Goal: Task Accomplishment & Management: Use online tool/utility

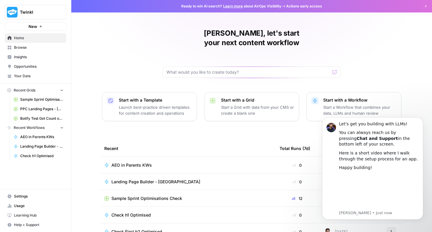
click at [28, 213] on link "Learning Hub" at bounding box center [36, 216] width 62 height 10
click at [27, 196] on span "Settings" at bounding box center [39, 196] width 50 height 5
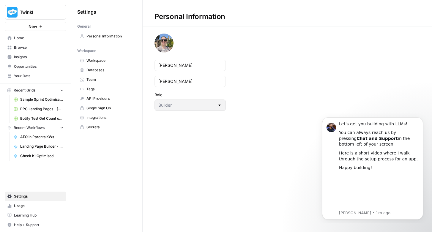
click at [104, 58] on link "Workspace" at bounding box center [106, 61] width 59 height 10
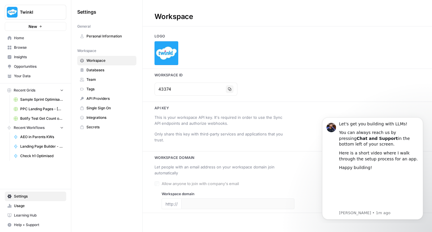
type input "[DOMAIN_NAME]"
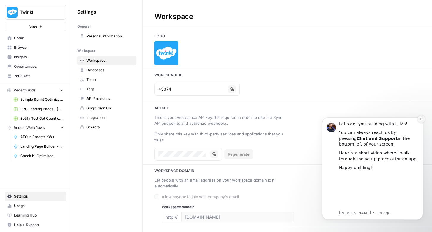
click at [422, 119] on icon "Dismiss notification" at bounding box center [421, 119] width 2 height 2
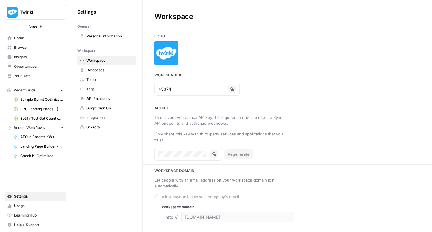
click at [208, 154] on div at bounding box center [208, 154] width 0 height 0
click at [214, 156] on button "Copy" at bounding box center [215, 154] width 8 height 8
click at [97, 70] on span "Databases" at bounding box center [110, 69] width 47 height 5
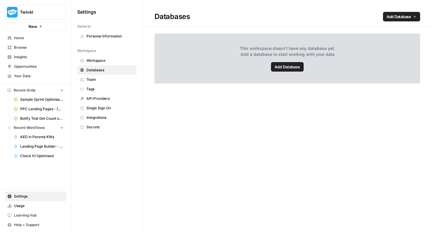
click at [98, 81] on span "Team" at bounding box center [110, 79] width 47 height 5
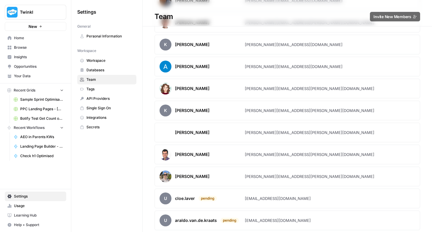
scroll to position [439, 0]
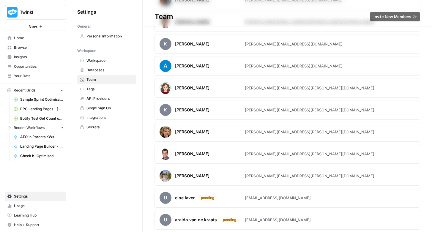
click at [95, 97] on span "API Providers" at bounding box center [110, 98] width 47 height 5
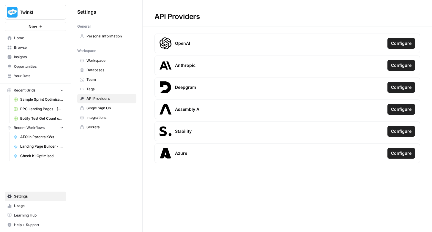
click at [104, 117] on span "Integrations" at bounding box center [110, 117] width 47 height 5
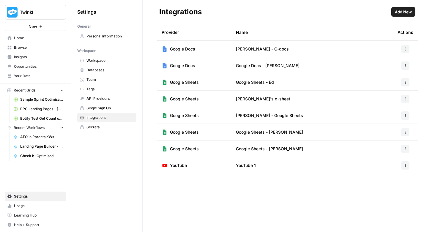
click at [103, 127] on span "Secrets" at bounding box center [110, 127] width 47 height 5
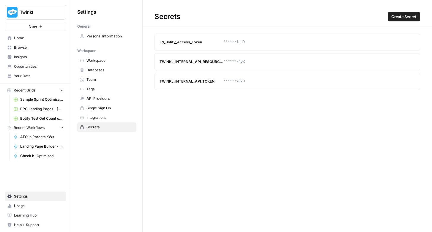
click at [26, 72] on link "Your Data" at bounding box center [36, 76] width 62 height 10
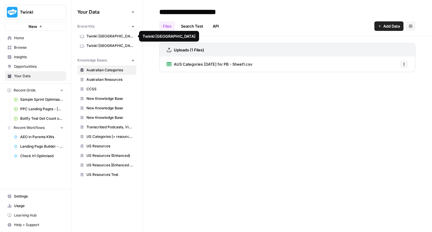
click at [110, 35] on span "Twinkl [GEOGRAPHIC_DATA]" at bounding box center [110, 36] width 47 height 5
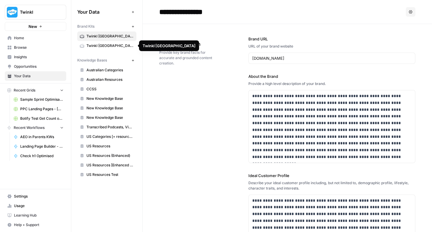
click at [107, 43] on span "Twinkl [GEOGRAPHIC_DATA]" at bounding box center [110, 45] width 47 height 5
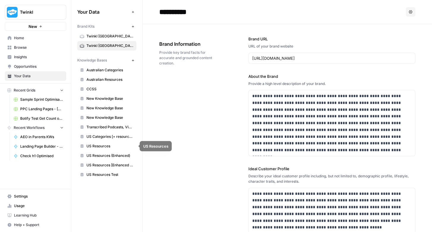
click at [101, 144] on span "US Resources" at bounding box center [110, 146] width 47 height 5
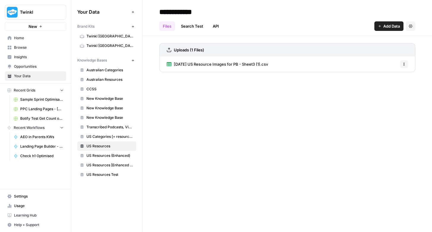
click at [217, 26] on link "API" at bounding box center [215, 26] width 13 height 10
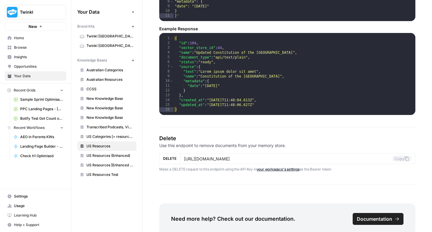
scroll to position [987, 0]
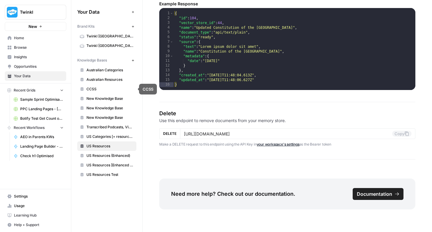
click at [102, 79] on span "Australian Resources" at bounding box center [110, 79] width 47 height 5
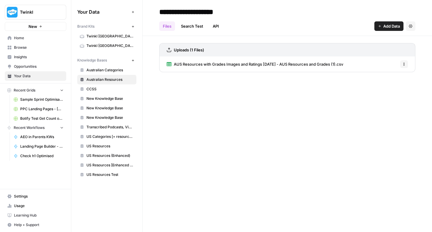
click at [216, 26] on link "API" at bounding box center [215, 26] width 13 height 10
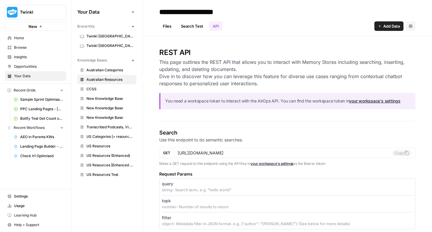
click at [33, 38] on span "Home" at bounding box center [39, 37] width 50 height 5
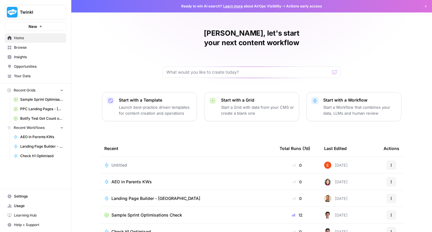
click at [26, 54] on link "Insights" at bounding box center [36, 57] width 62 height 10
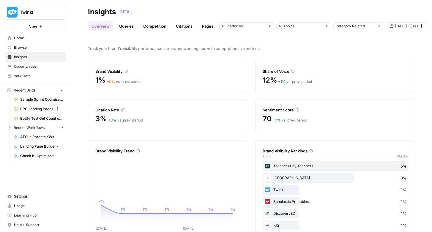
click at [29, 49] on span "Browse" at bounding box center [39, 47] width 50 height 5
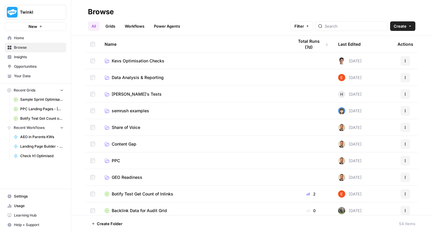
click at [149, 76] on span "Data Analysis & Reporting" at bounding box center [138, 78] width 52 height 6
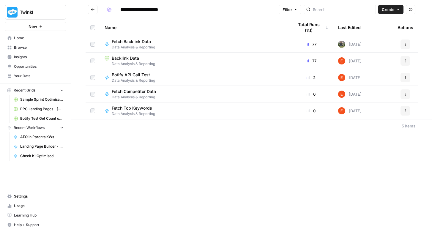
click at [129, 58] on span "Backlink Data" at bounding box center [125, 58] width 27 height 6
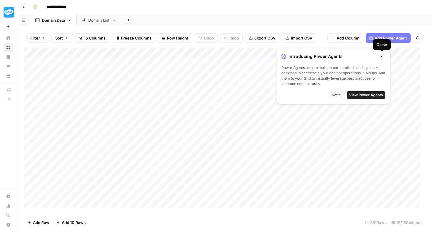
click at [381, 57] on icon "button" at bounding box center [382, 57] width 2 height 2
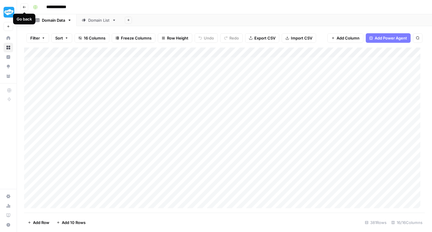
click at [24, 7] on icon "button" at bounding box center [24, 7] width 3 height 2
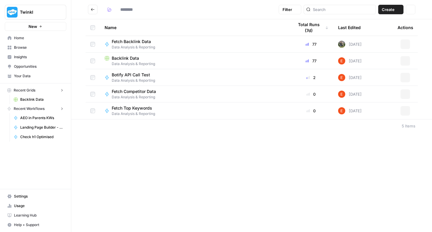
type input "**********"
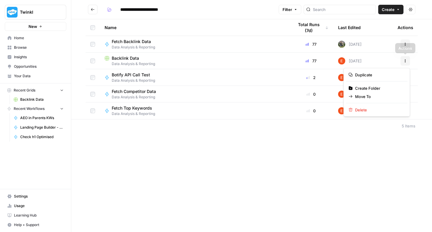
click at [407, 59] on button "Actions" at bounding box center [406, 61] width 10 height 10
click at [351, 153] on div "**********" at bounding box center [251, 116] width 361 height 232
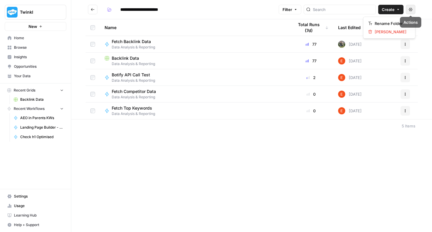
click at [412, 12] on button "Actions" at bounding box center [411, 10] width 10 height 10
click at [258, 11] on div "**********" at bounding box center [191, 10] width 172 height 10
click at [92, 10] on icon "Go back" at bounding box center [93, 9] width 4 height 4
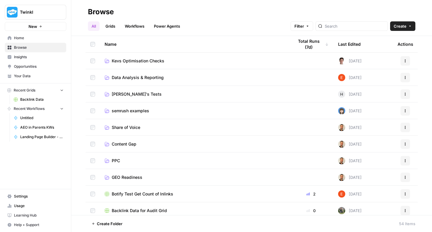
click at [134, 24] on link "Workflows" at bounding box center [134, 26] width 27 height 10
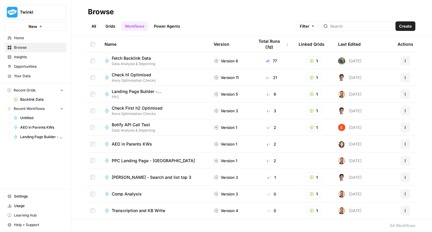
click at [171, 28] on link "Power Agents" at bounding box center [166, 26] width 33 height 10
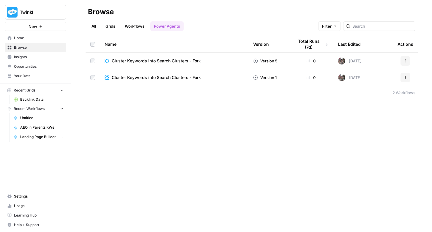
click at [109, 25] on link "Grids" at bounding box center [110, 26] width 17 height 10
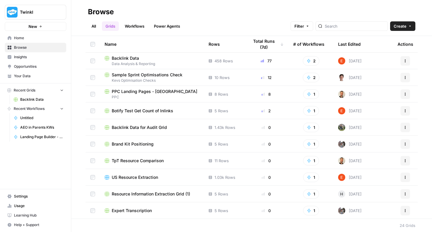
click at [134, 27] on link "Workflows" at bounding box center [134, 26] width 27 height 10
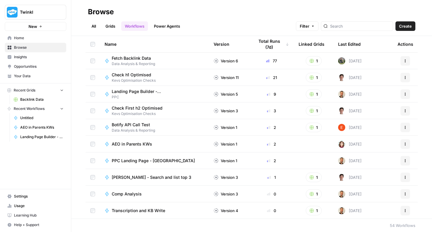
click at [136, 58] on span "Fetch Backlink Data" at bounding box center [131, 58] width 39 height 6
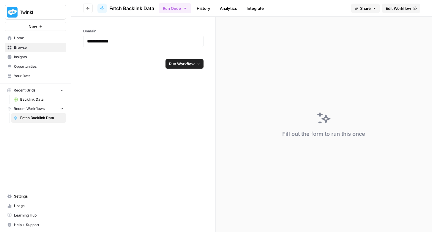
click at [231, 8] on link "Analytics" at bounding box center [228, 9] width 24 height 10
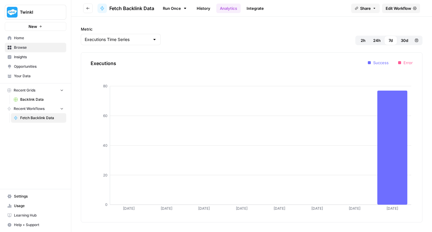
click at [267, 7] on link "Integrate" at bounding box center [255, 9] width 24 height 10
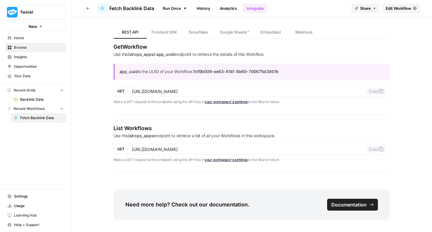
scroll to position [721, 0]
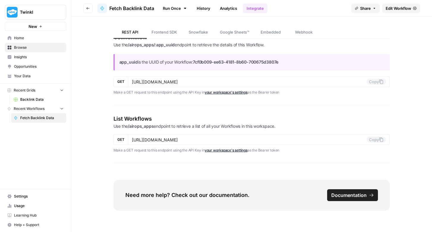
click at [295, 34] on span "Webhook" at bounding box center [304, 32] width 18 height 6
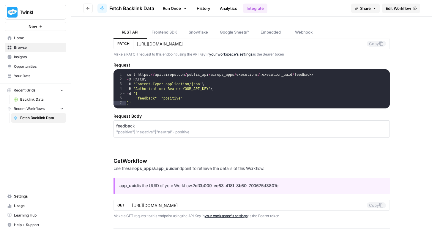
scroll to position [596, 0]
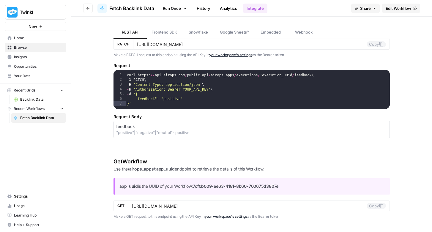
click at [88, 7] on icon "button" at bounding box center [88, 9] width 4 height 4
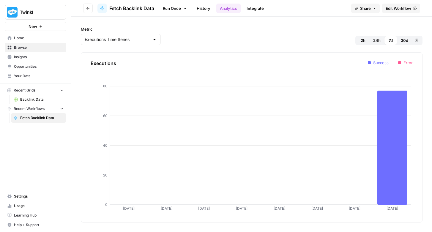
click at [86, 11] on button "Go back" at bounding box center [88, 9] width 10 height 10
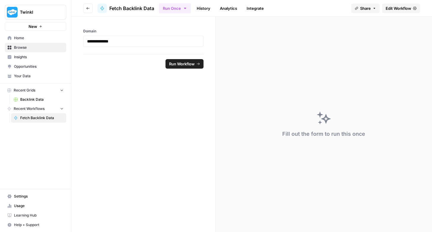
click at [88, 8] on icon "button" at bounding box center [88, 9] width 4 height 4
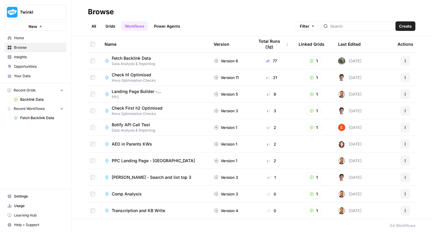
click at [143, 58] on span "Fetch Backlink Data" at bounding box center [131, 58] width 39 height 6
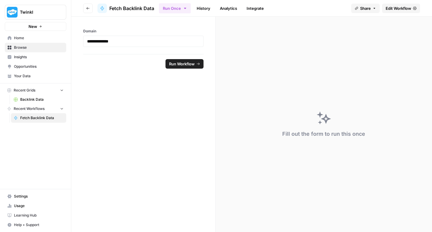
click at [90, 10] on icon "button" at bounding box center [88, 9] width 4 height 4
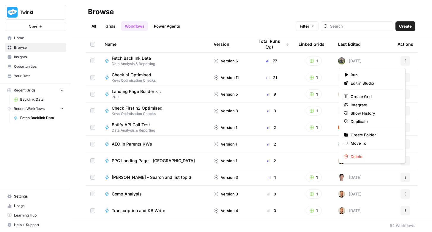
click at [404, 60] on button "Actions" at bounding box center [406, 61] width 10 height 10
click at [423, 40] on div "Name Version Total Runs (7d) Linked Grids Last Edited Actions Fetch Backlink Da…" at bounding box center [251, 127] width 361 height 183
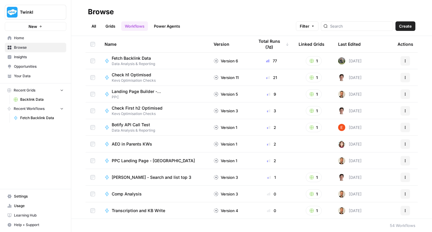
click at [94, 28] on link "All" at bounding box center [94, 26] width 12 height 10
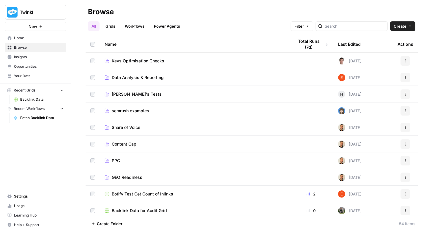
click at [152, 79] on span "Data Analysis & Reporting" at bounding box center [138, 78] width 52 height 6
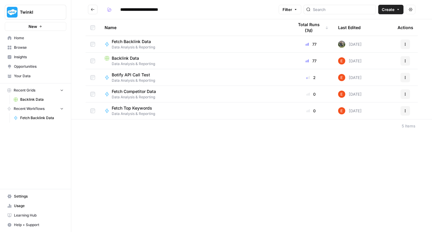
click at [133, 108] on span "Fetch Top Keywords" at bounding box center [132, 108] width 40 height 6
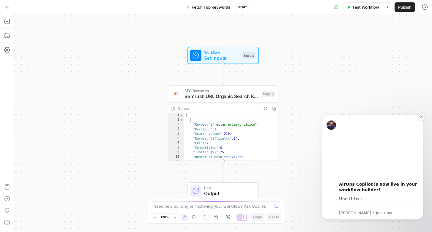
click at [421, 117] on icon "Dismiss notification" at bounding box center [421, 116] width 3 height 3
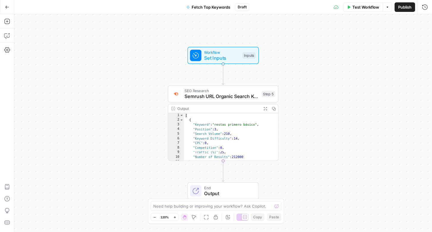
click at [161, 8] on div "Go Back Fetch Top Keywords Draft Test Workflow Options Publish Run History" at bounding box center [216, 7] width 432 height 14
click at [7, 51] on icon "button" at bounding box center [7, 50] width 6 height 6
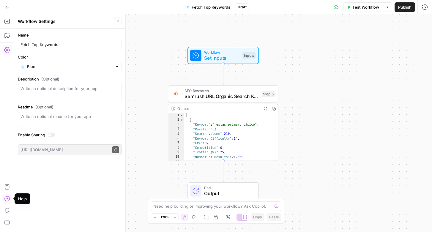
click at [8, 199] on icon "button" at bounding box center [7, 199] width 6 height 6
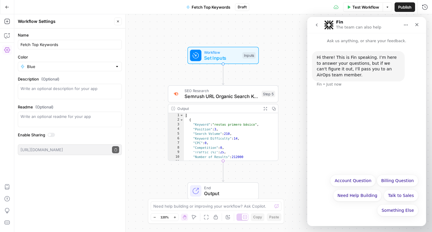
click at [398, 213] on button "Something Else" at bounding box center [397, 211] width 41 height 12
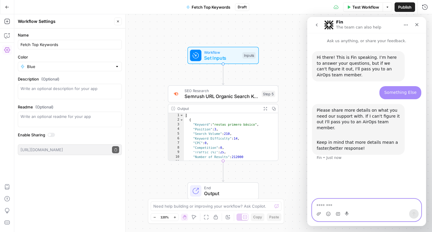
click at [330, 204] on textarea "Message…" at bounding box center [367, 204] width 109 height 10
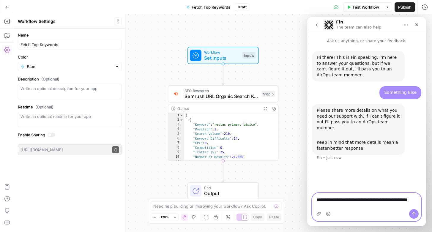
paste textarea "**********"
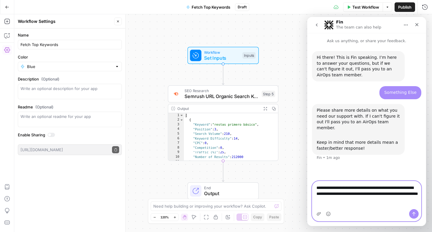
type textarea "**********"
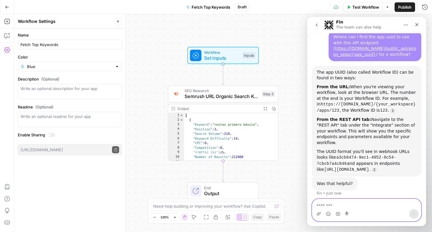
scroll to position [144, 0]
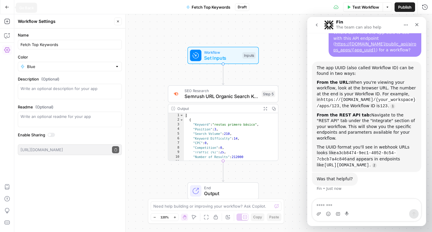
click at [6, 7] on icon "button" at bounding box center [7, 7] width 4 height 3
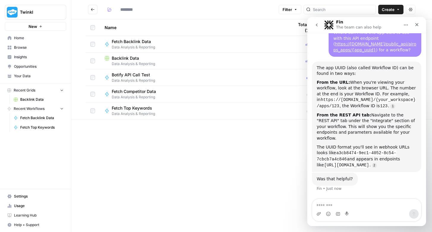
type input "**********"
click at [134, 42] on span "Fetch Backlink Data" at bounding box center [131, 42] width 39 height 6
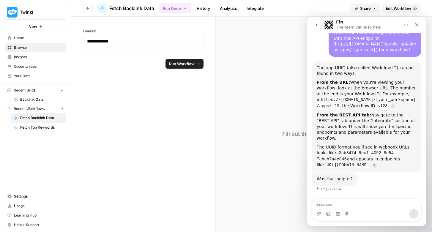
click at [265, 7] on link "Integrate" at bounding box center [255, 9] width 24 height 10
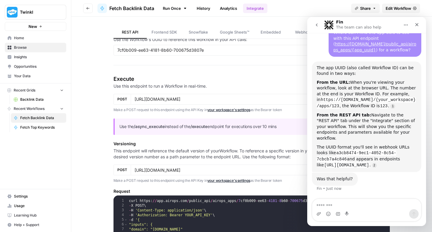
scroll to position [48, 0]
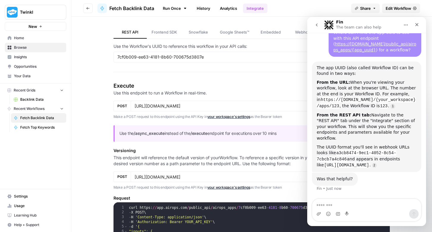
drag, startPoint x: 219, startPoint y: 52, endPoint x: 211, endPoint y: 54, distance: 7.9
click at [219, 52] on div "7cf0b009-ee63-4181-8b60-700675d3807e Copy" at bounding box center [252, 57] width 277 height 11
drag, startPoint x: 210, startPoint y: 57, endPoint x: 108, endPoint y: 58, distance: 102.0
